Goal: Task Accomplishment & Management: Use online tool/utility

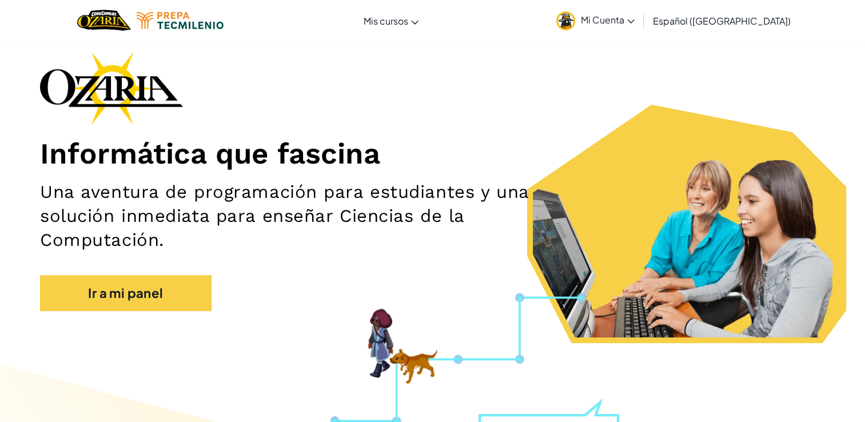
scroll to position [41, 0]
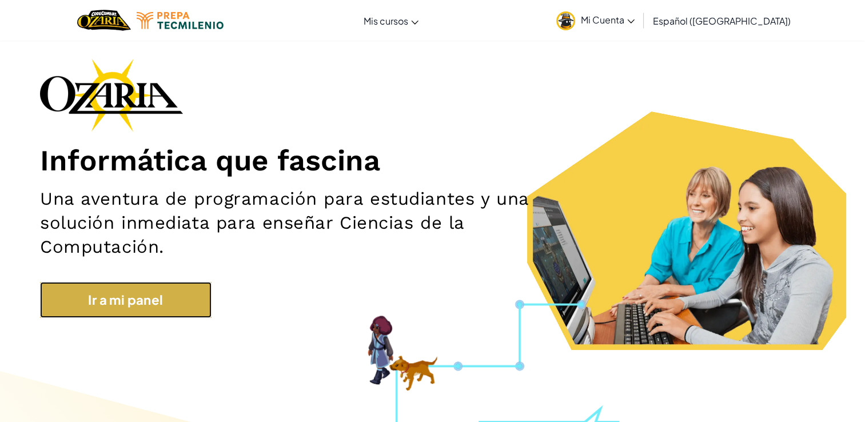
click at [141, 285] on link "Ir a mi panel" at bounding box center [126, 300] width 172 height 36
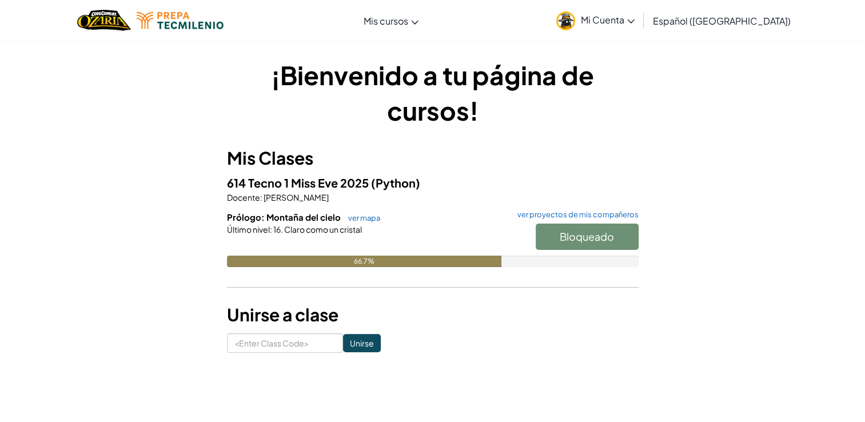
click at [558, 242] on div "Bloqueado" at bounding box center [581, 240] width 114 height 32
click at [365, 218] on link "ver mapa" at bounding box center [362, 217] width 38 height 9
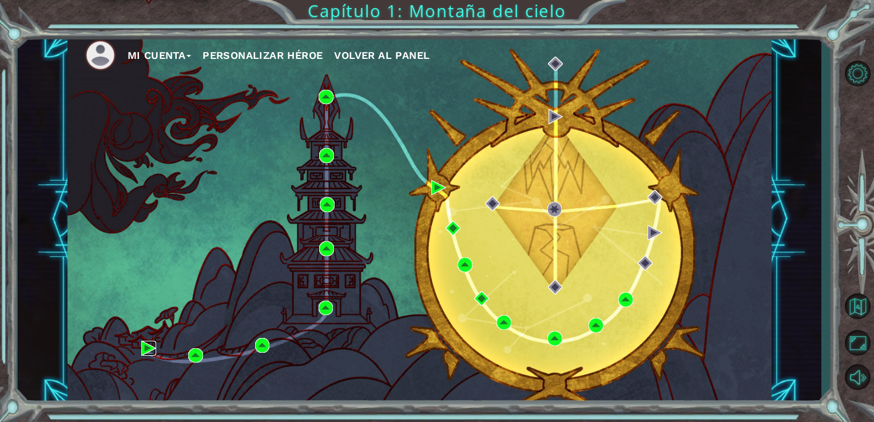
click at [147, 349] on img at bounding box center [148, 348] width 15 height 15
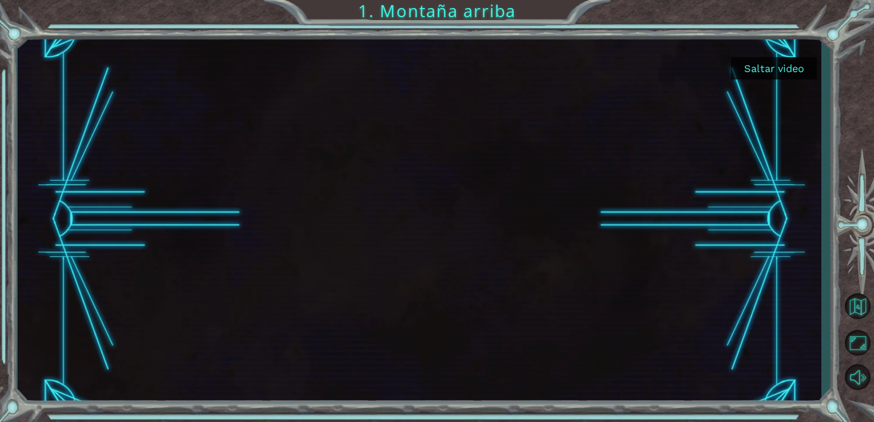
click at [789, 73] on button "Saltar video" at bounding box center [774, 68] width 86 height 22
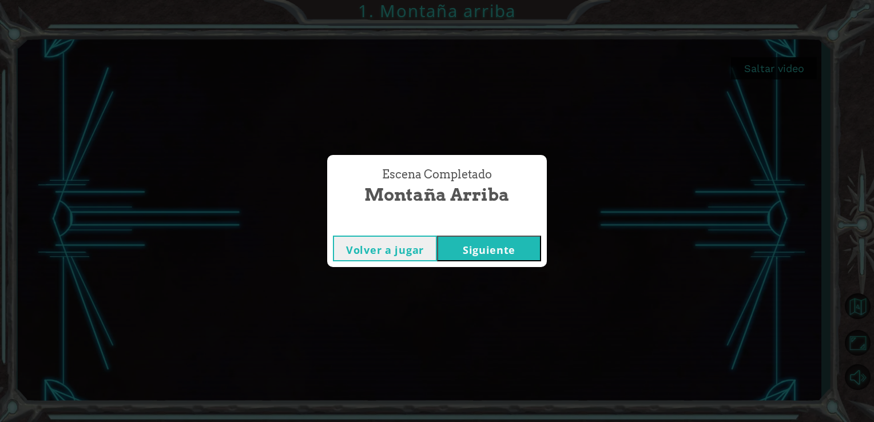
click at [508, 253] on button "Siguiente" at bounding box center [489, 249] width 104 height 26
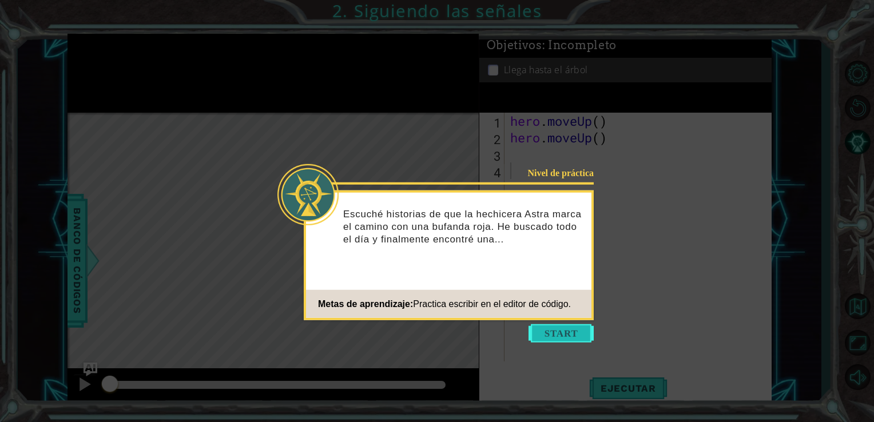
click at [536, 332] on button "Start" at bounding box center [560, 333] width 65 height 18
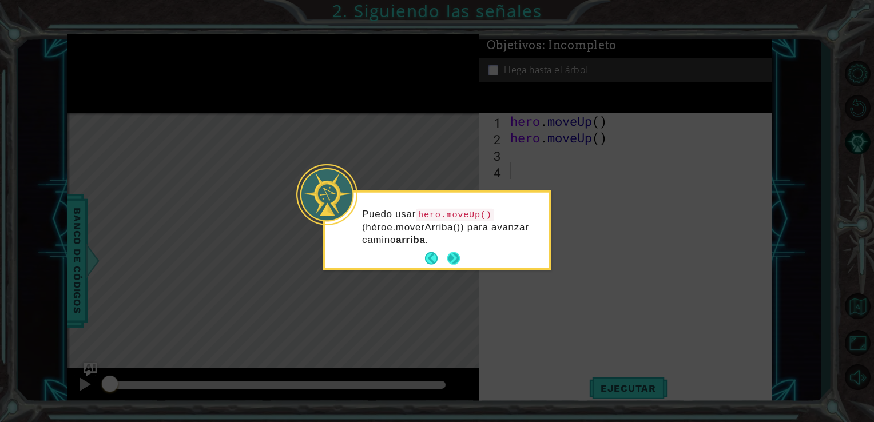
click at [452, 250] on footer at bounding box center [442, 258] width 35 height 17
click at [451, 257] on button "Next" at bounding box center [454, 259] width 14 height 14
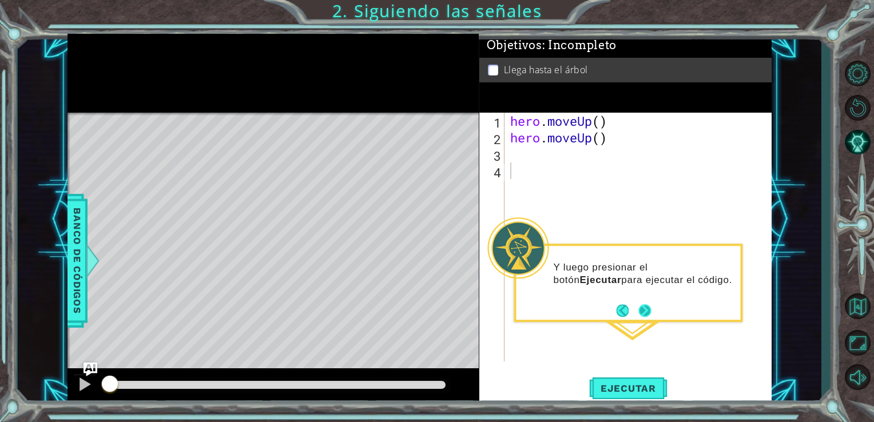
click at [643, 302] on button "Next" at bounding box center [644, 310] width 16 height 16
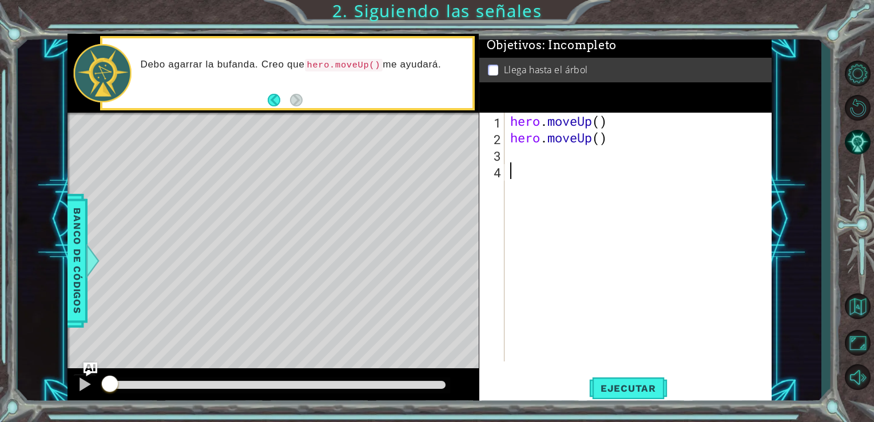
click at [601, 295] on div "hero . moveUp ( ) hero . moveUp ( )" at bounding box center [641, 254] width 267 height 282
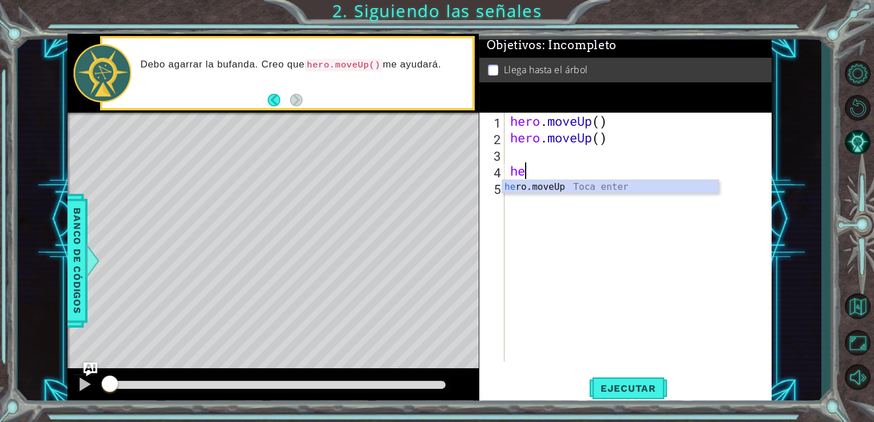
type textarea "her"
click at [583, 186] on div "her o.moveUp Toca enter" at bounding box center [610, 200] width 216 height 41
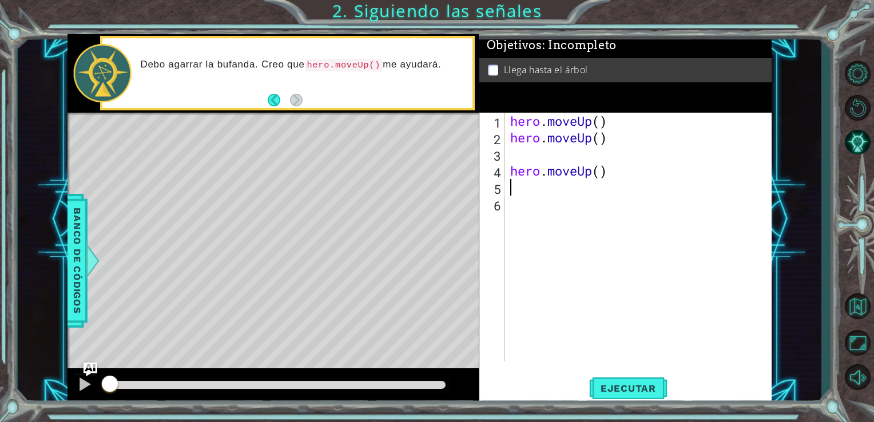
type textarea "h"
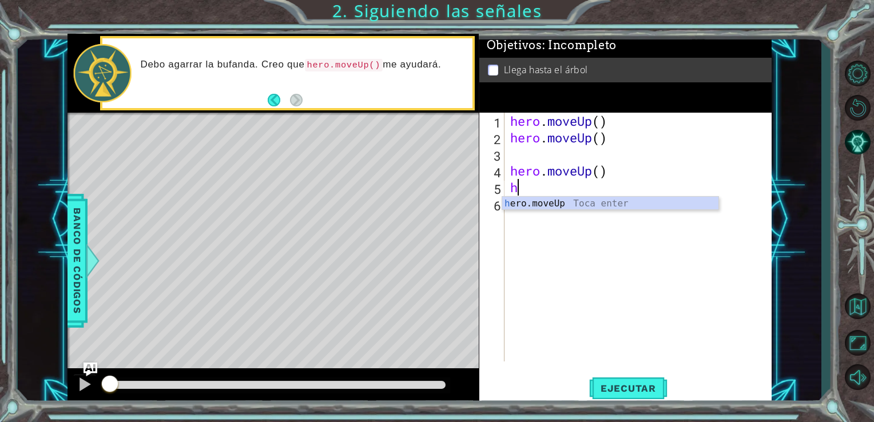
click at [538, 206] on div "h ero.moveUp Toca enter" at bounding box center [610, 217] width 216 height 41
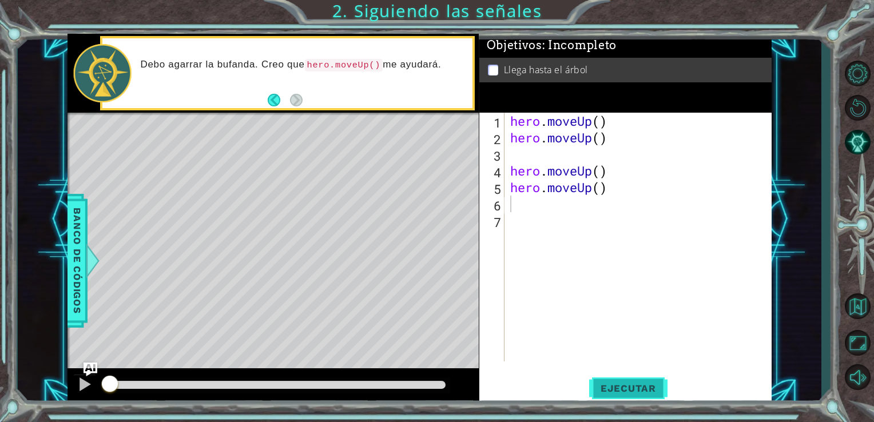
click at [634, 379] on button "Ejecutar" at bounding box center [628, 387] width 78 height 29
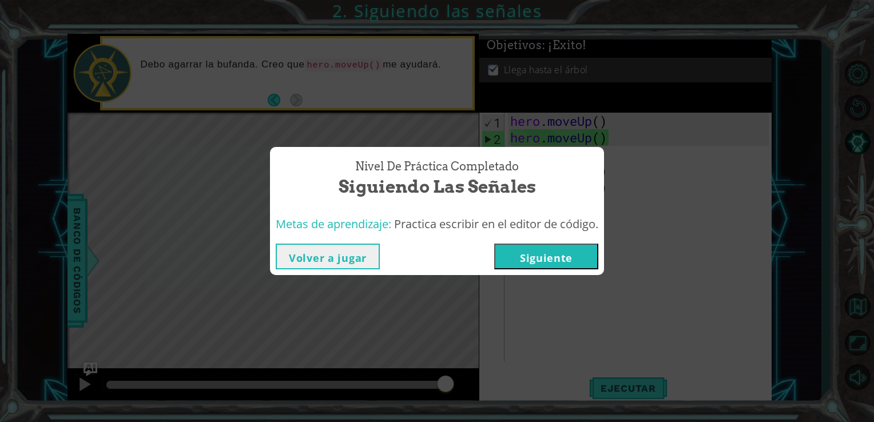
click at [290, 250] on button "Volver a jugar" at bounding box center [328, 257] width 104 height 26
